Goal: Answer question/provide support

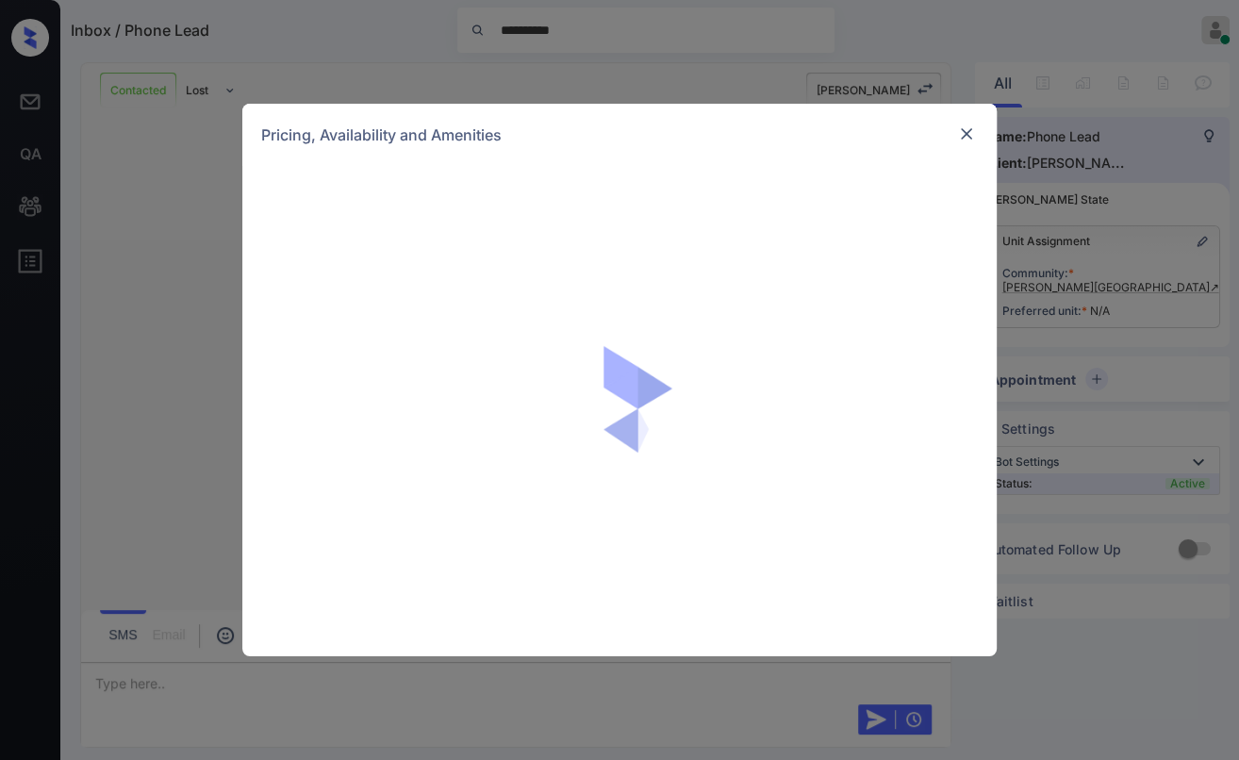
scroll to position [874, 0]
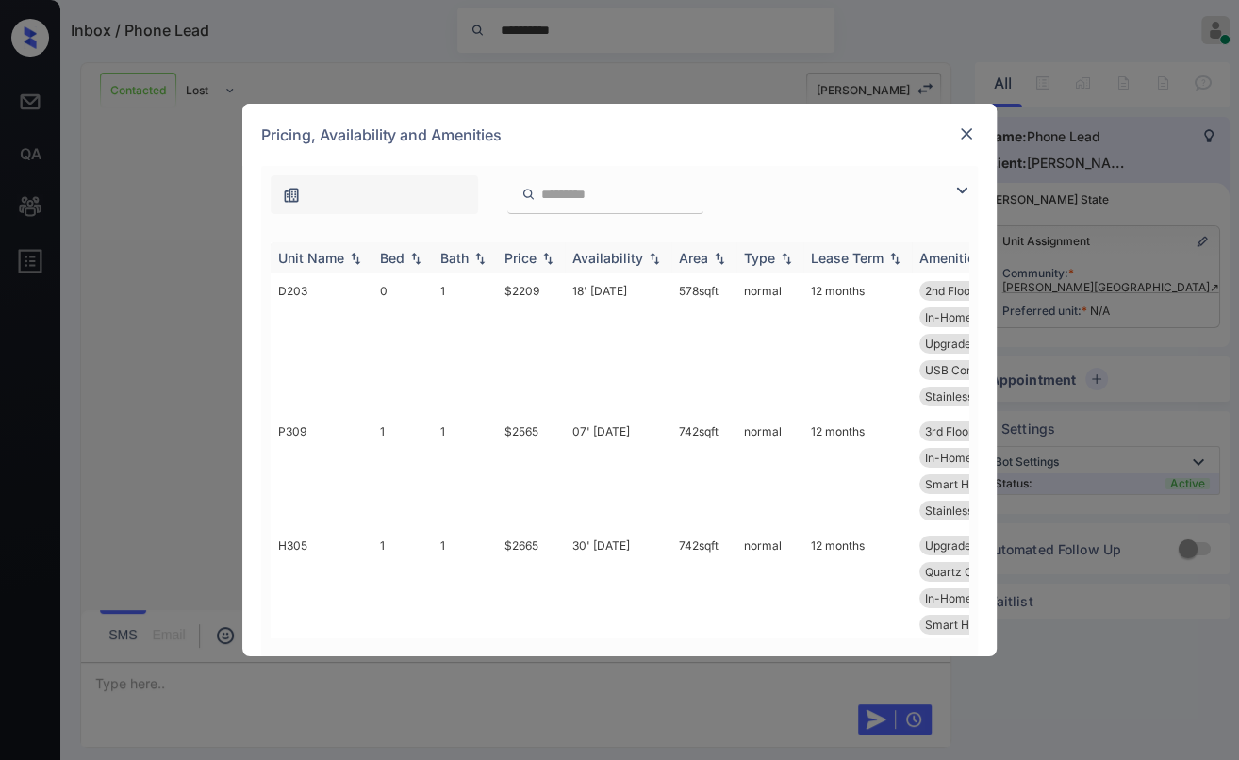
click at [393, 266] on th "Bed" at bounding box center [402, 257] width 60 height 31
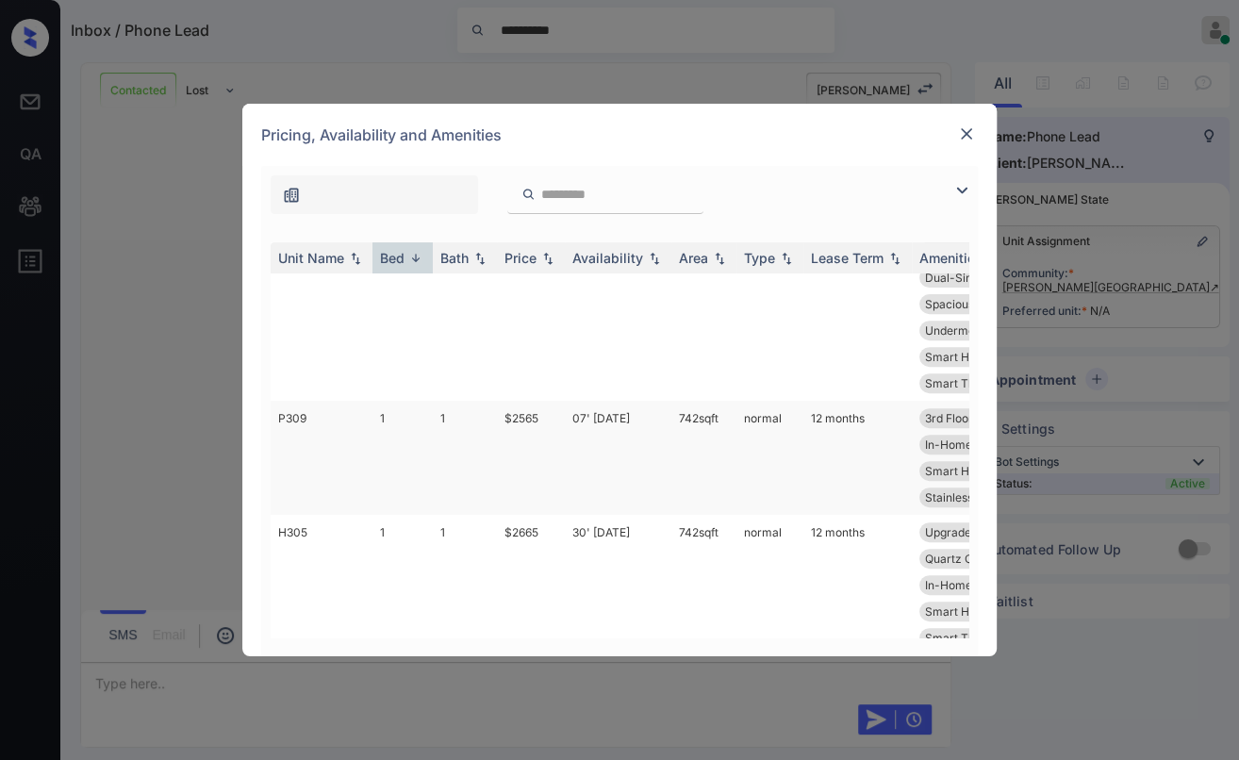
scroll to position [419, 0]
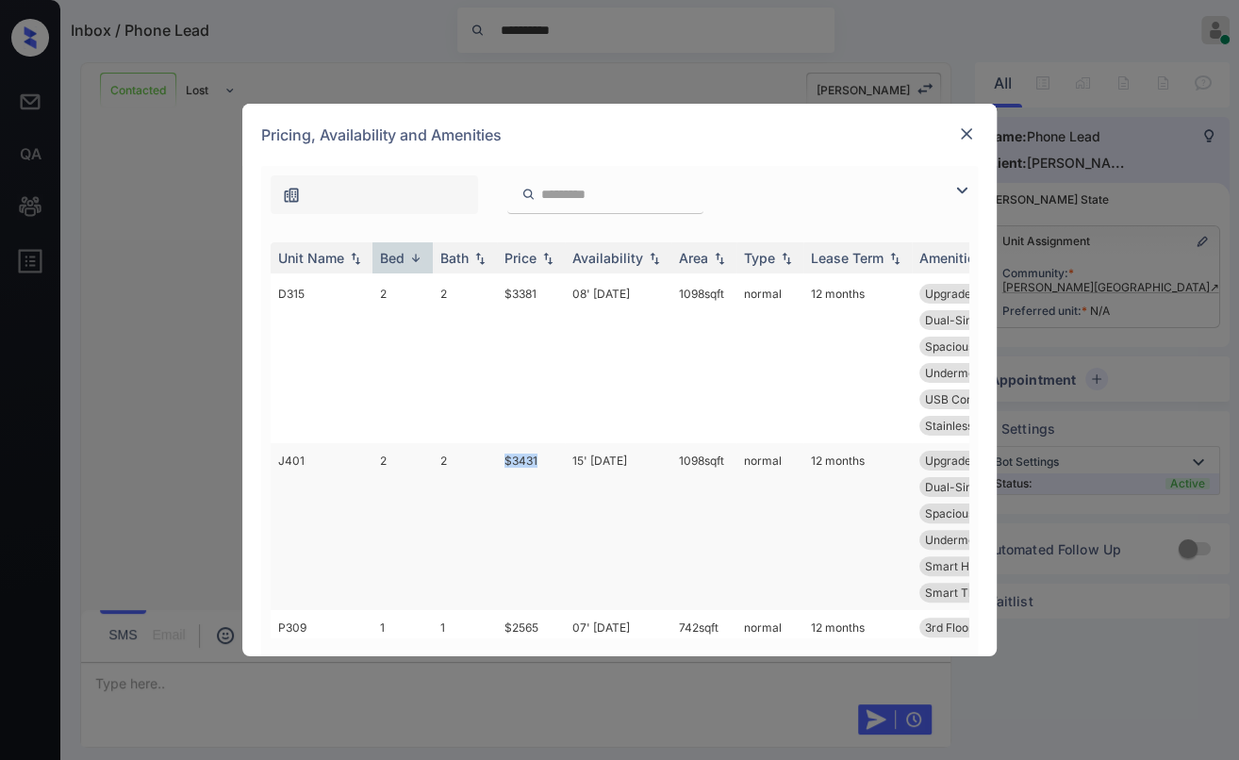
drag, startPoint x: 509, startPoint y: 469, endPoint x: 550, endPoint y: 468, distance: 40.6
click at [550, 468] on td "$3431" at bounding box center [531, 526] width 68 height 167
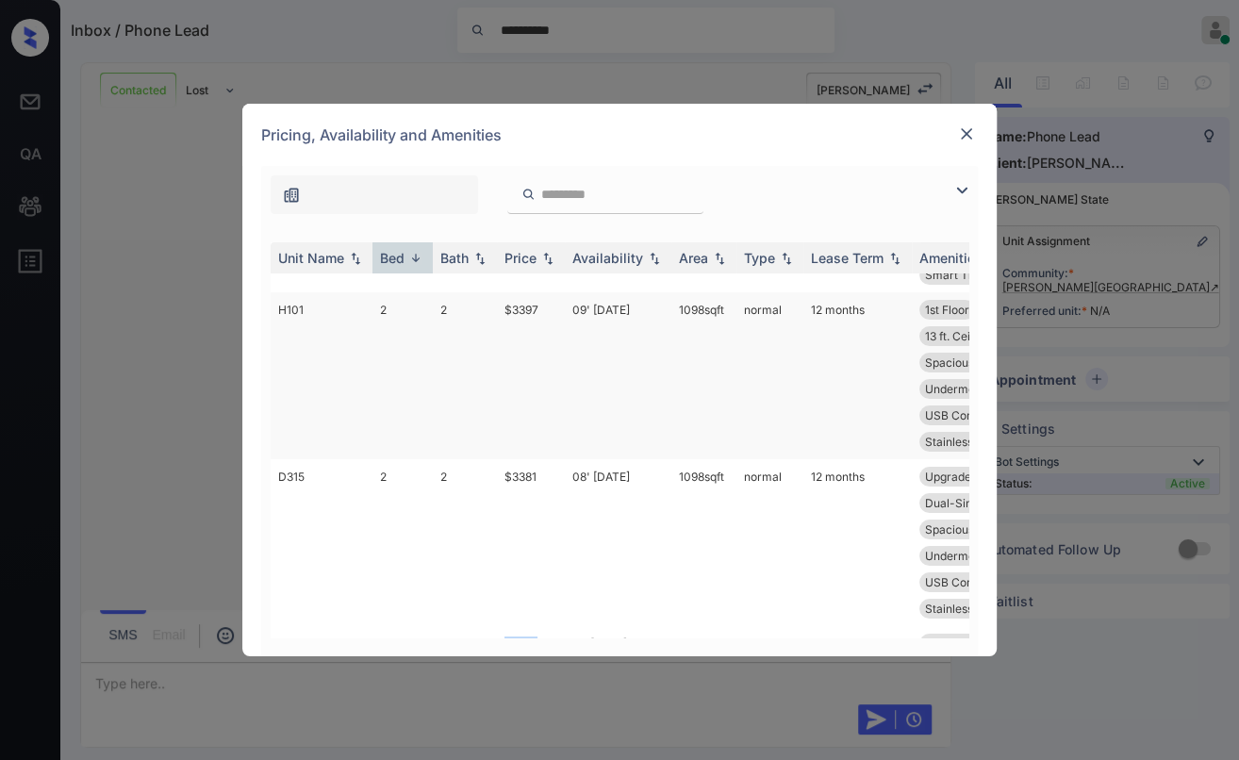
scroll to position [209, 0]
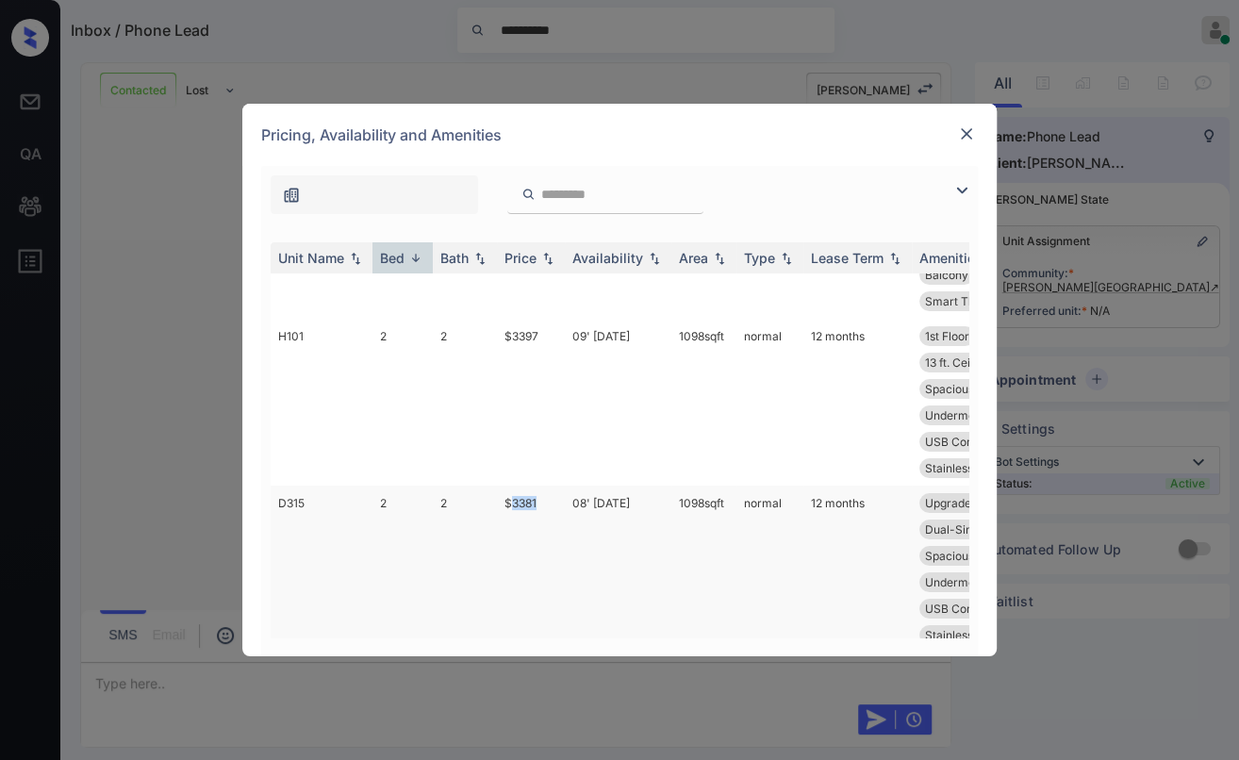
drag, startPoint x: 508, startPoint y: 506, endPoint x: 550, endPoint y: 511, distance: 42.7
click at [550, 511] on td "$3381" at bounding box center [531, 568] width 68 height 167
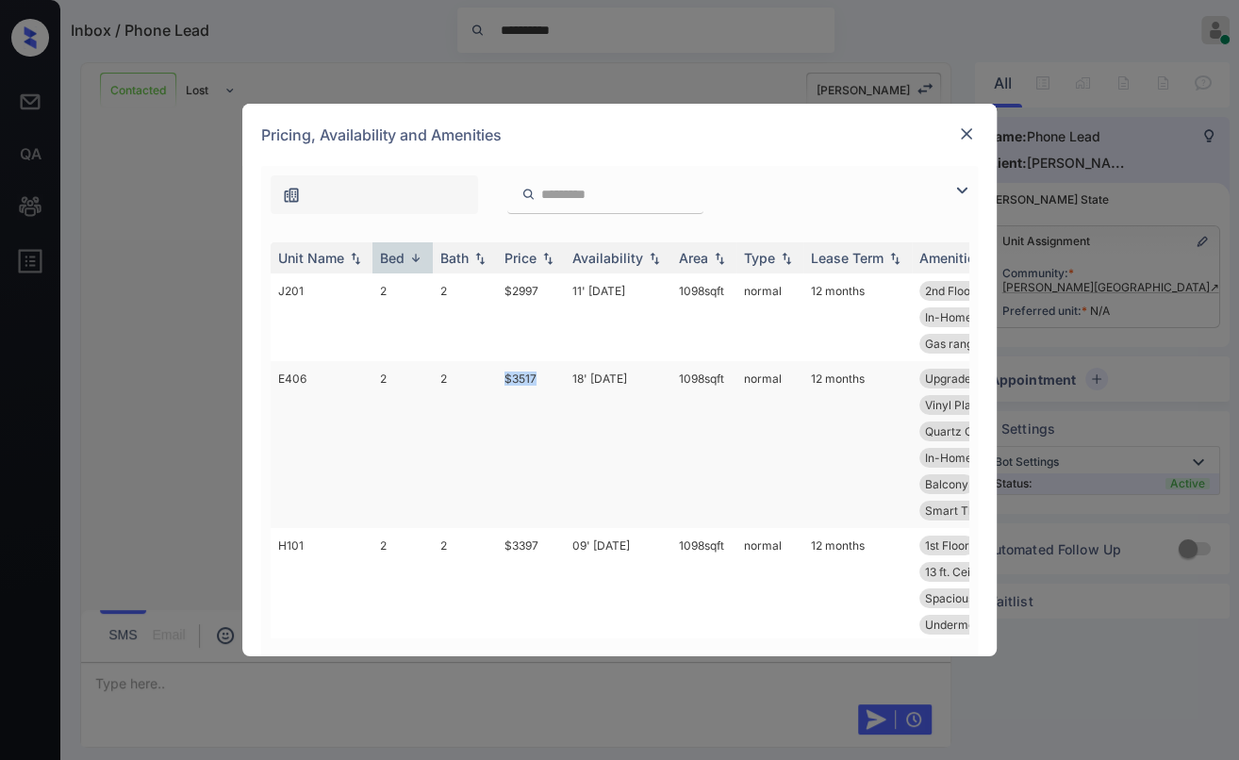
click at [551, 385] on td "$3517" at bounding box center [531, 444] width 68 height 167
click at [376, 288] on td "2" at bounding box center [402, 317] width 60 height 88
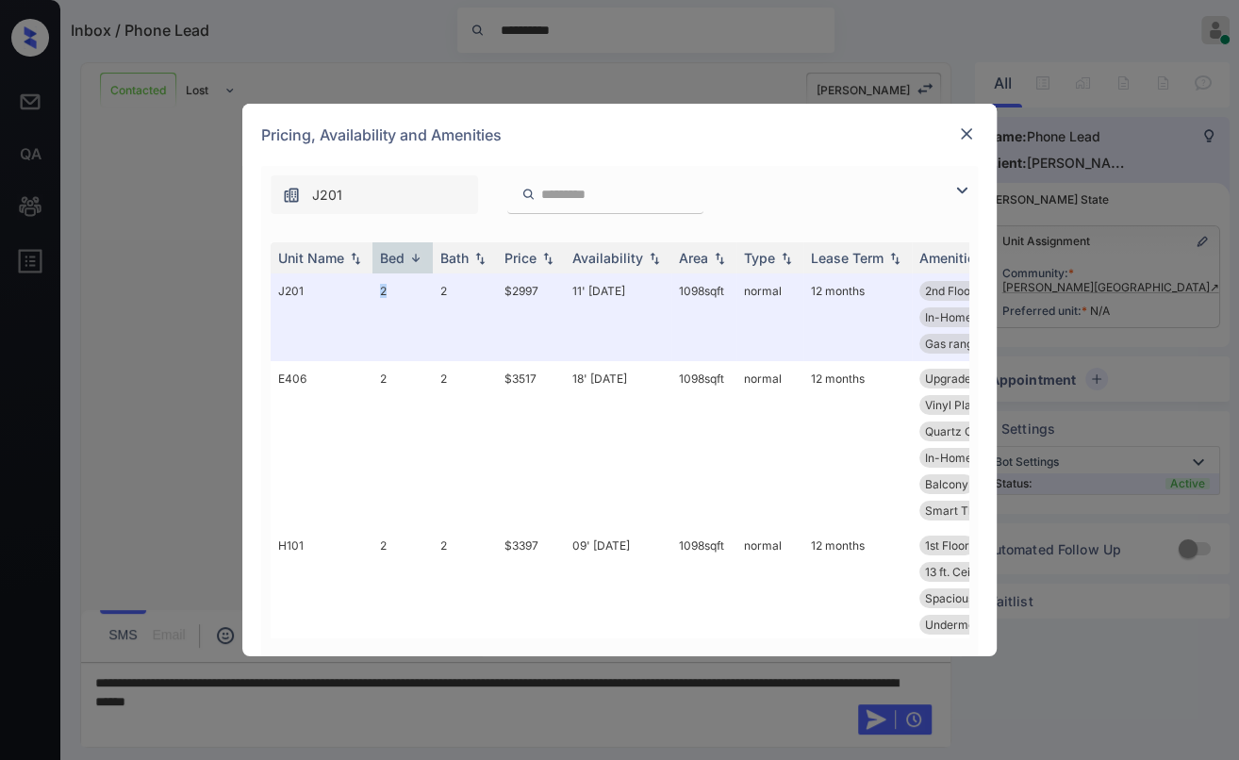
click at [973, 135] on img at bounding box center [966, 133] width 19 height 19
